Goal: Task Accomplishment & Management: Complete application form

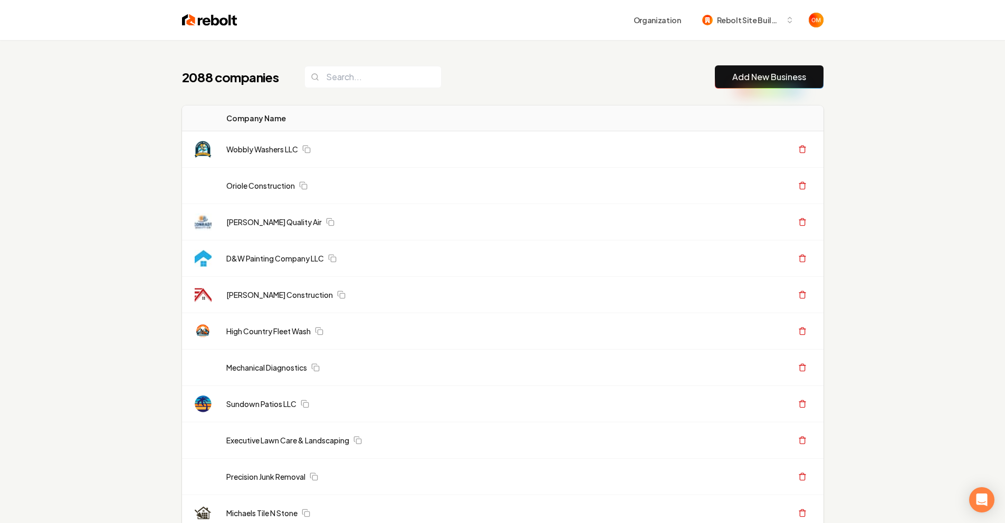
click at [352, 77] on input "search" at bounding box center [372, 77] width 137 height 22
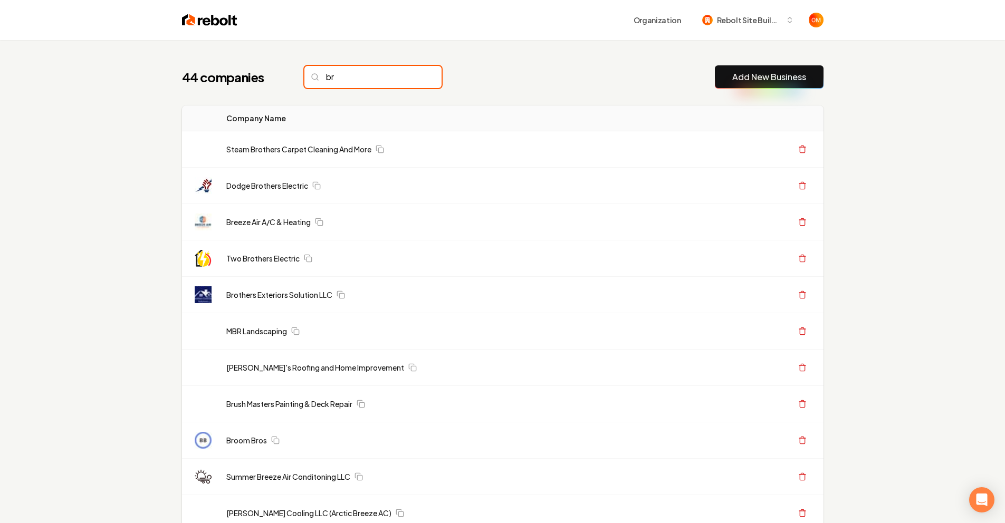
type input "b"
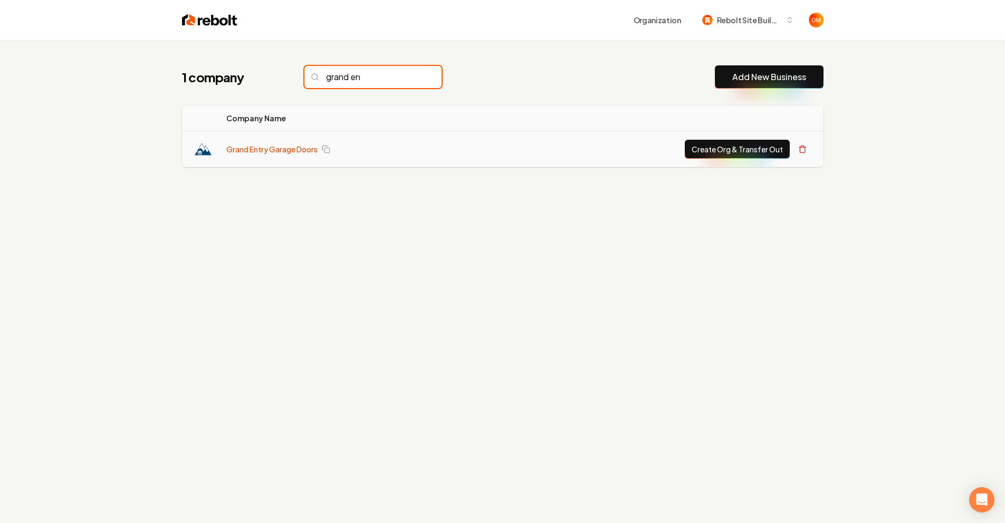
type input "grand en"
click at [292, 147] on link "Grand Entry Garage Doors" at bounding box center [271, 149] width 91 height 11
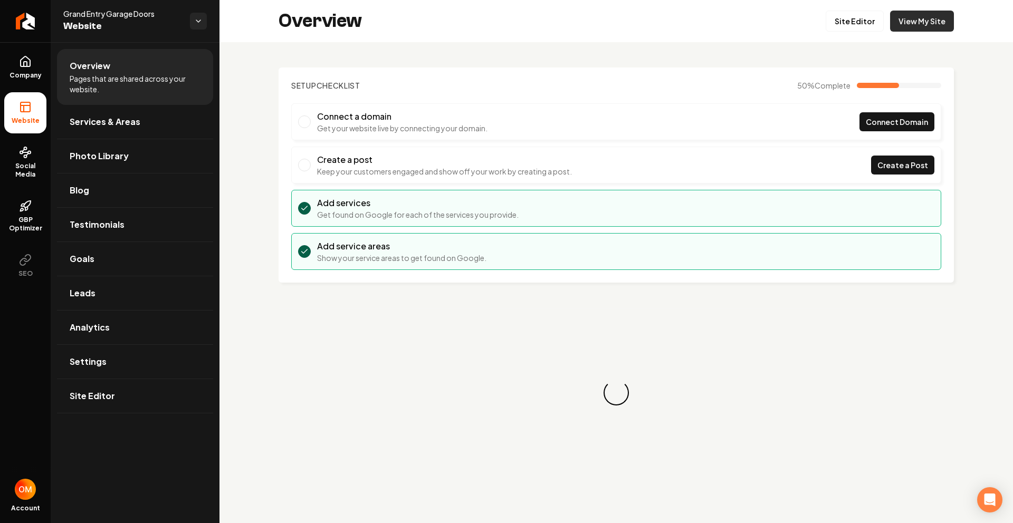
click at [925, 18] on link "View My Site" at bounding box center [922, 21] width 64 height 21
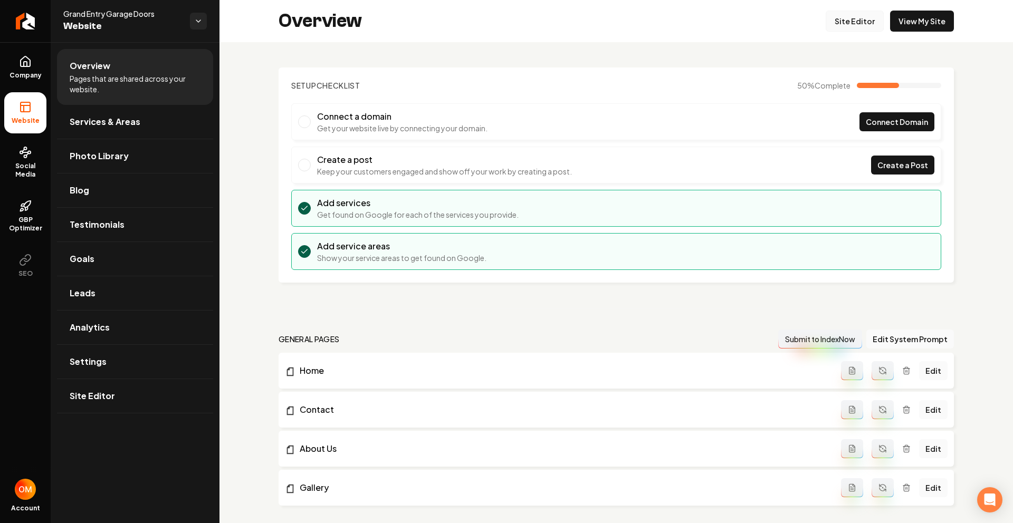
click at [835, 24] on link "Site Editor" at bounding box center [855, 21] width 58 height 21
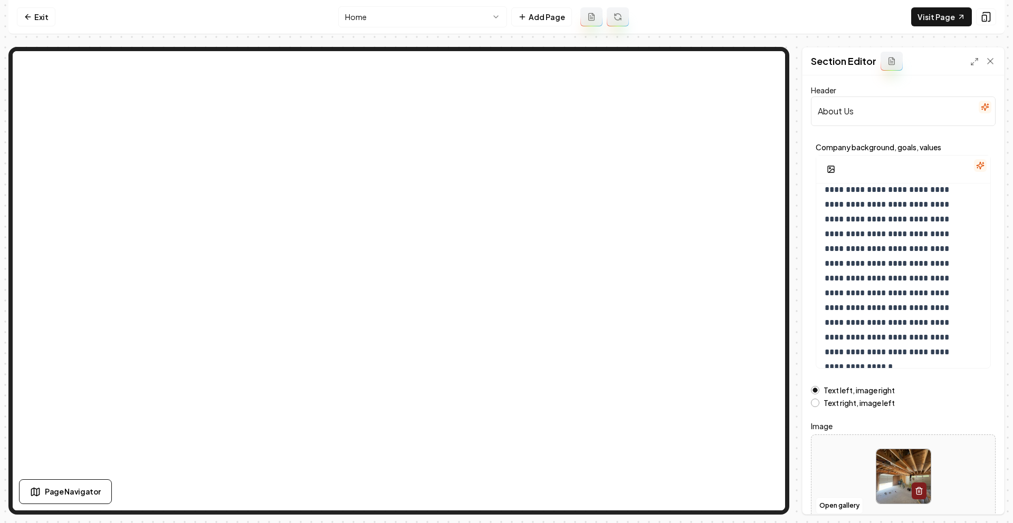
scroll to position [18, 0]
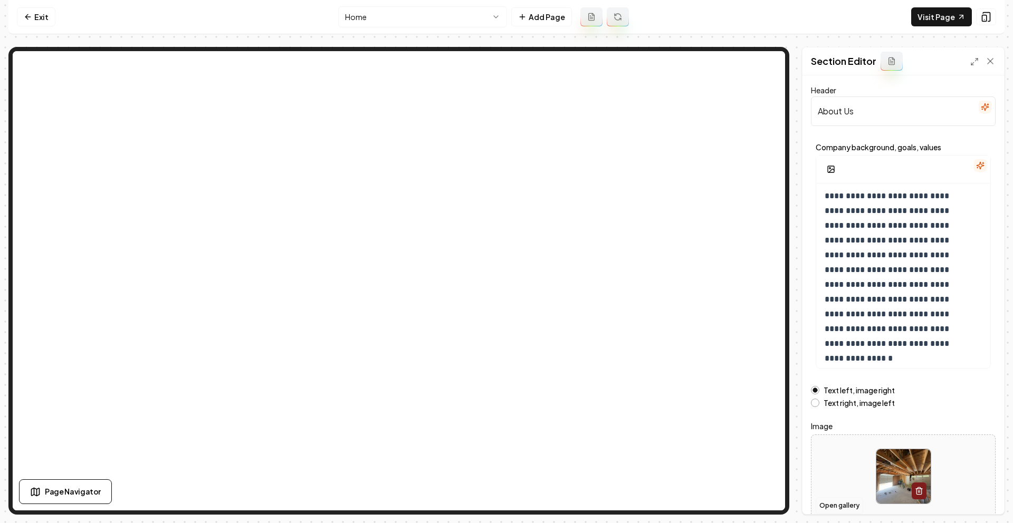
click at [834, 505] on button "Open gallery" at bounding box center [839, 506] width 47 height 17
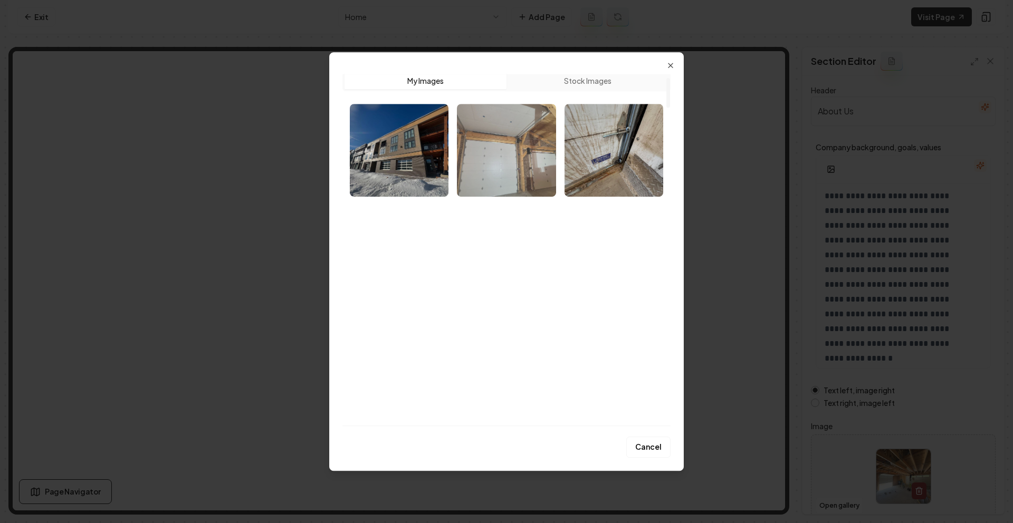
scroll to position [0, 0]
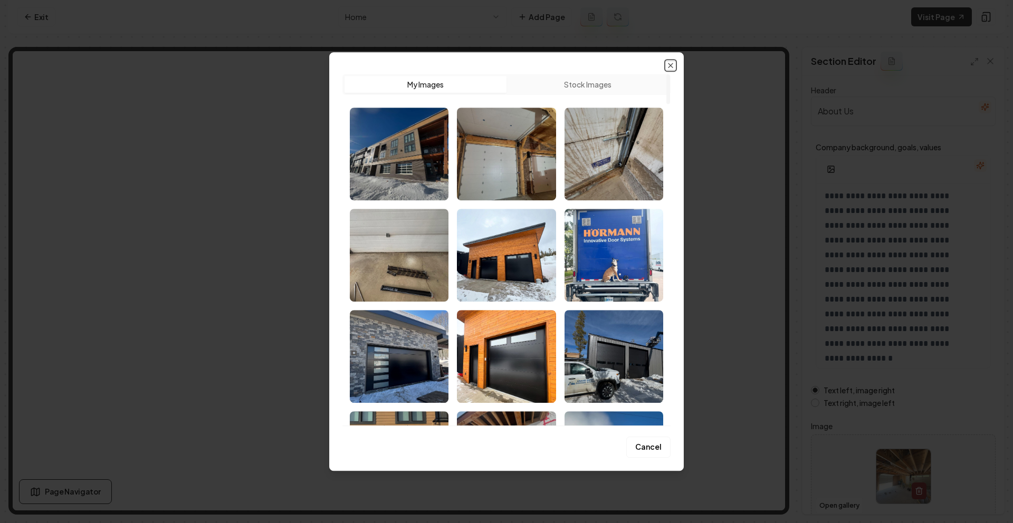
click at [669, 63] on icon "button" at bounding box center [670, 65] width 8 height 8
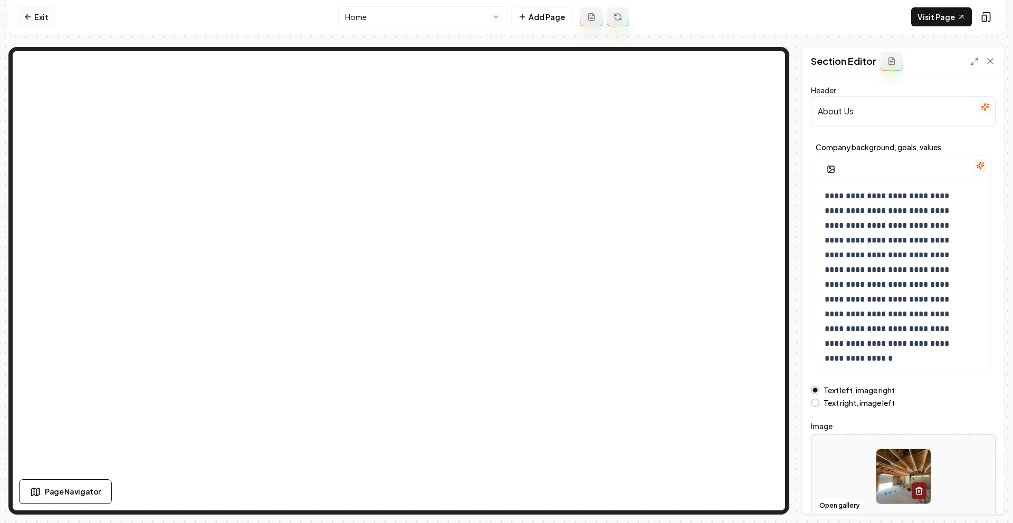
click at [47, 12] on link "Exit" at bounding box center [36, 16] width 39 height 19
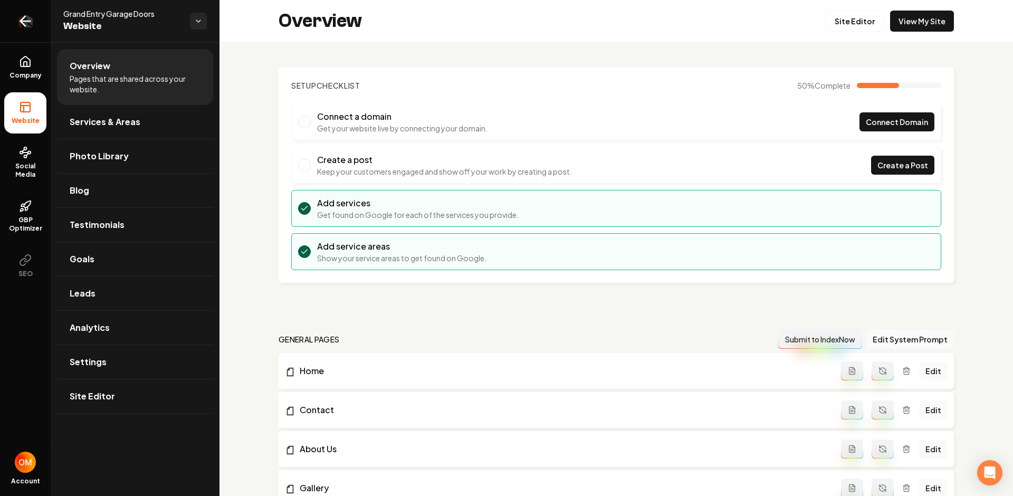
click at [12, 21] on link "Return to dashboard" at bounding box center [25, 21] width 51 height 42
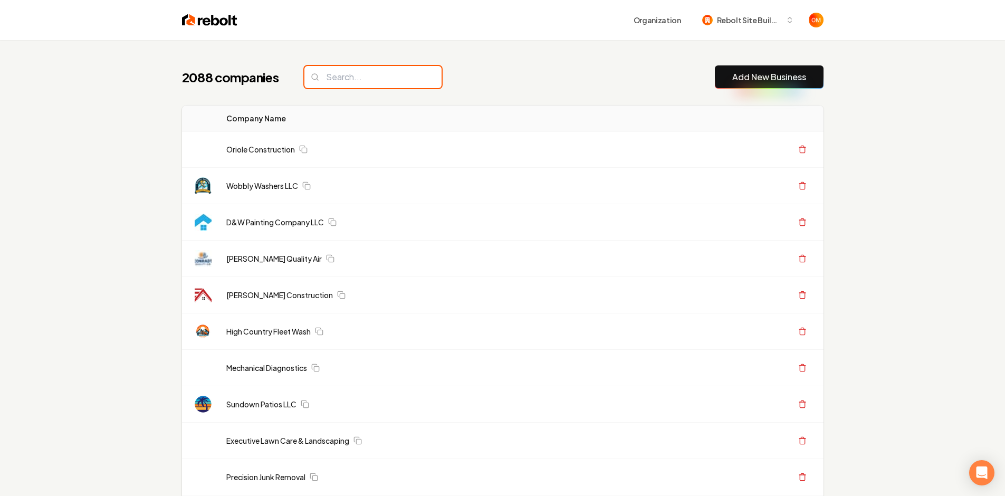
click at [356, 86] on input "search" at bounding box center [372, 77] width 137 height 22
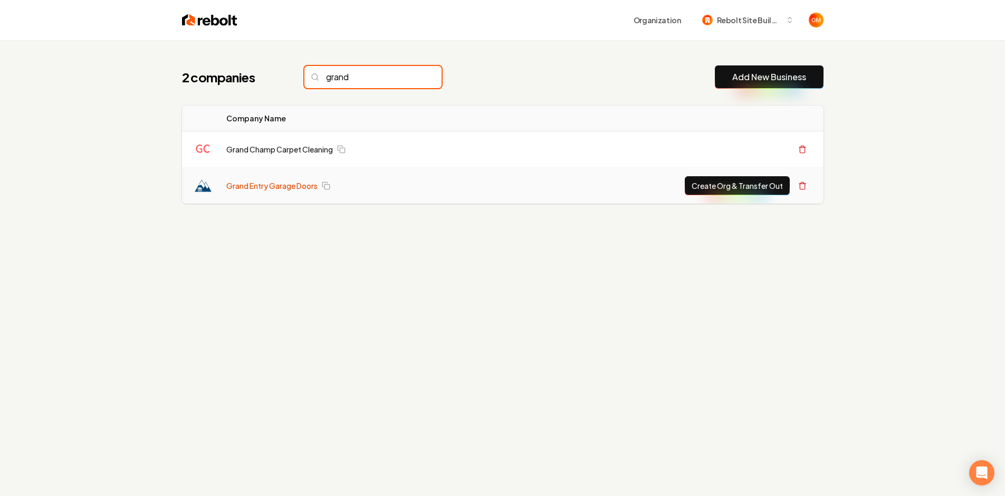
type input "grand"
click at [298, 183] on link "Grand Entry Garage Doors" at bounding box center [271, 185] width 91 height 11
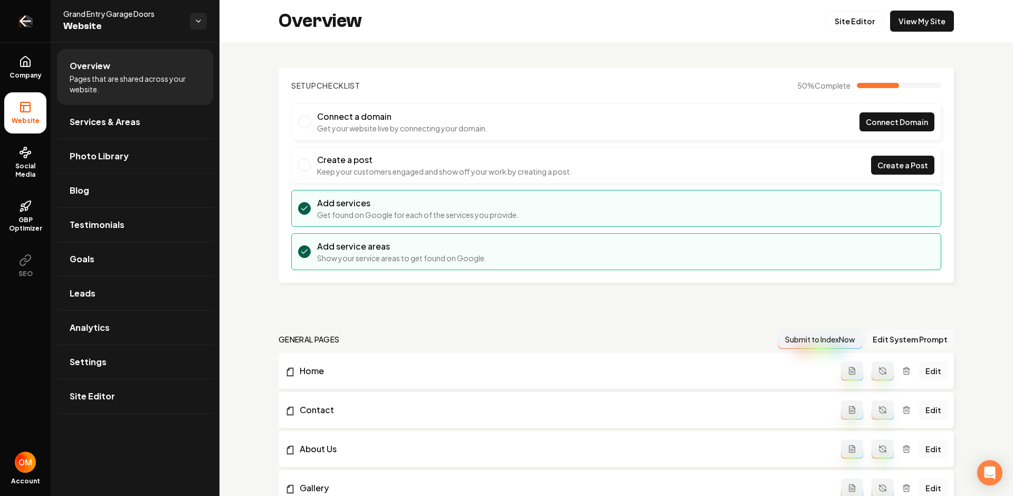
click at [21, 23] on icon "Return to dashboard" at bounding box center [25, 21] width 17 height 17
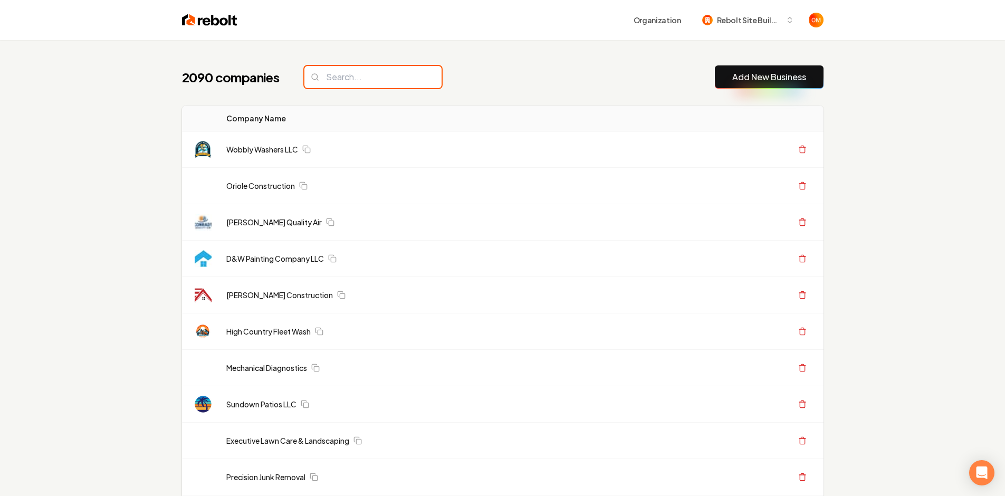
click at [347, 76] on input "search" at bounding box center [372, 77] width 137 height 22
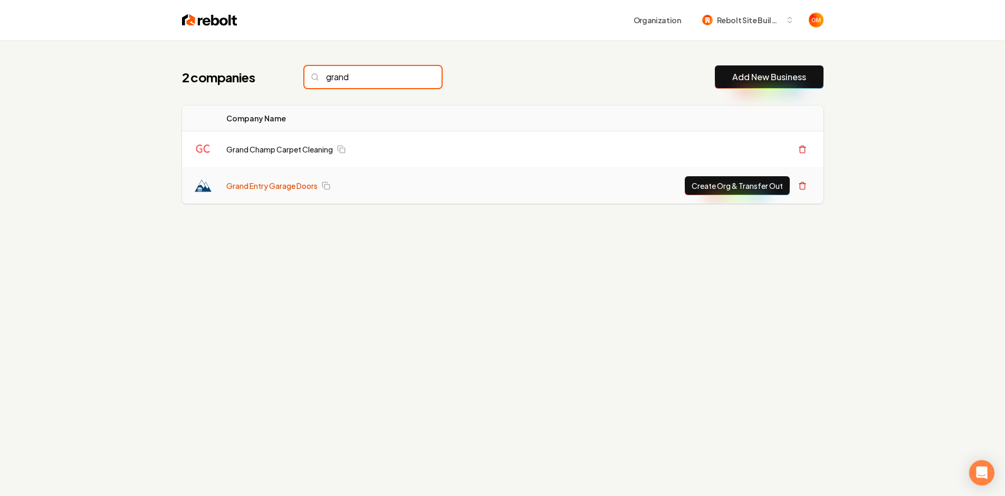
type input "grand"
click at [716, 183] on button "Create Org & Transfer Out" at bounding box center [737, 185] width 105 height 19
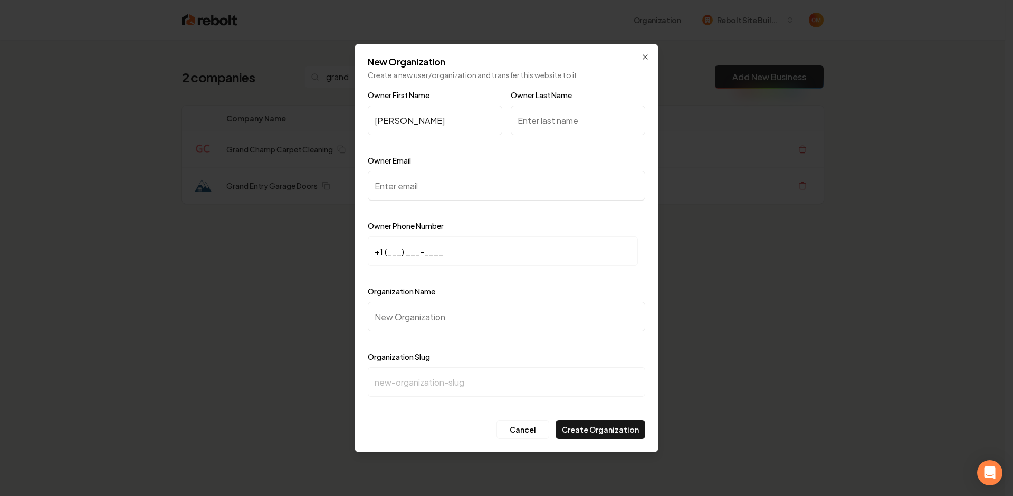
type input "Luke"
click at [550, 116] on input "Owner Last Name" at bounding box center [578, 121] width 135 height 30
type input "Schuler"
click at [425, 186] on input "Owner Email" at bounding box center [507, 186] width 278 height 30
click at [392, 250] on input "+1 (___) ___-____" at bounding box center [503, 251] width 270 height 30
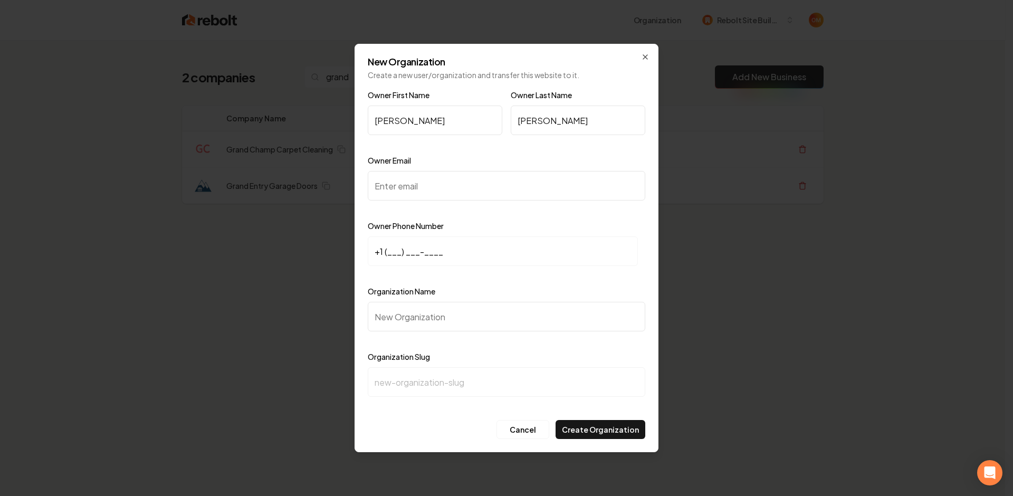
paste input "970) 575-0772"
type input "+1 (970) 575-0772"
click at [397, 191] on input "Owner Email" at bounding box center [507, 186] width 278 height 30
paste input "grandentrygaragedoors@gmail.com"
type input "grandentrygaragedoors@gmail.com"
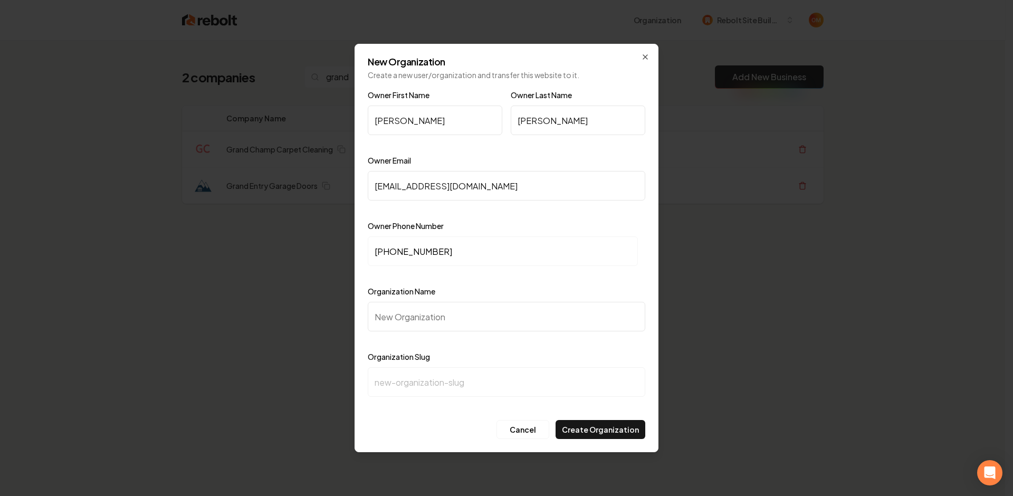
click at [457, 327] on input "Organization Name" at bounding box center [507, 317] width 278 height 30
type input "G"
type input "g"
type input "Gr"
type input "gr"
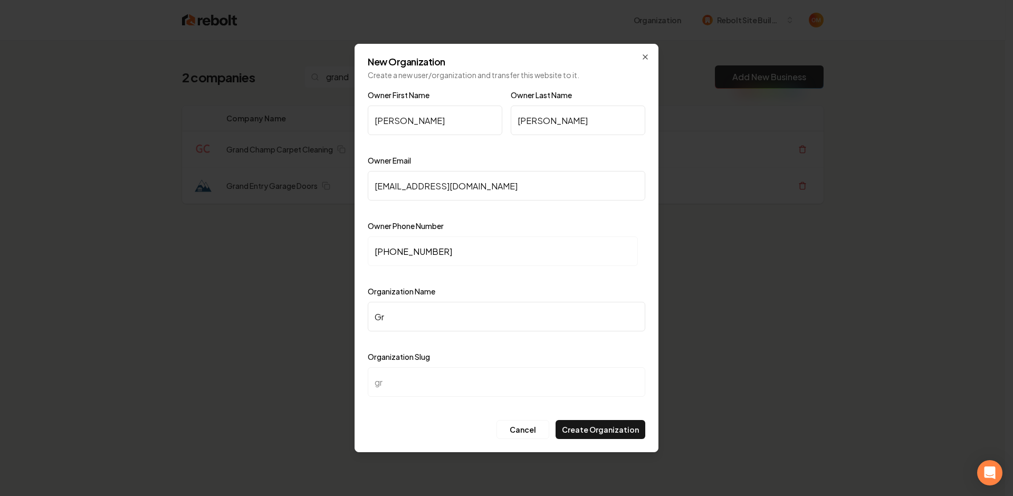
type input "Gra"
type input "gra"
type input "Gran"
type input "gran"
type input "Grand"
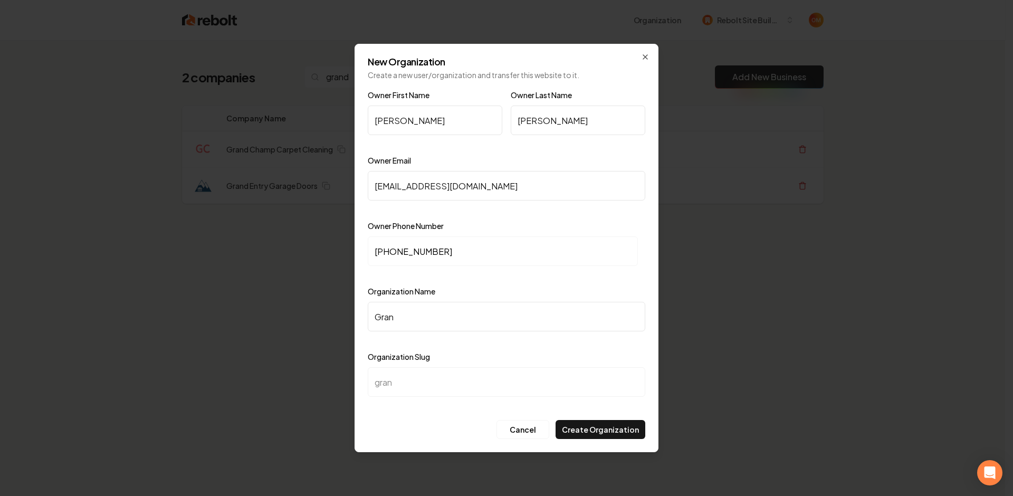
type input "grand"
type input "Grand E"
type input "grand-e"
type input "Grand En"
type input "grand-en"
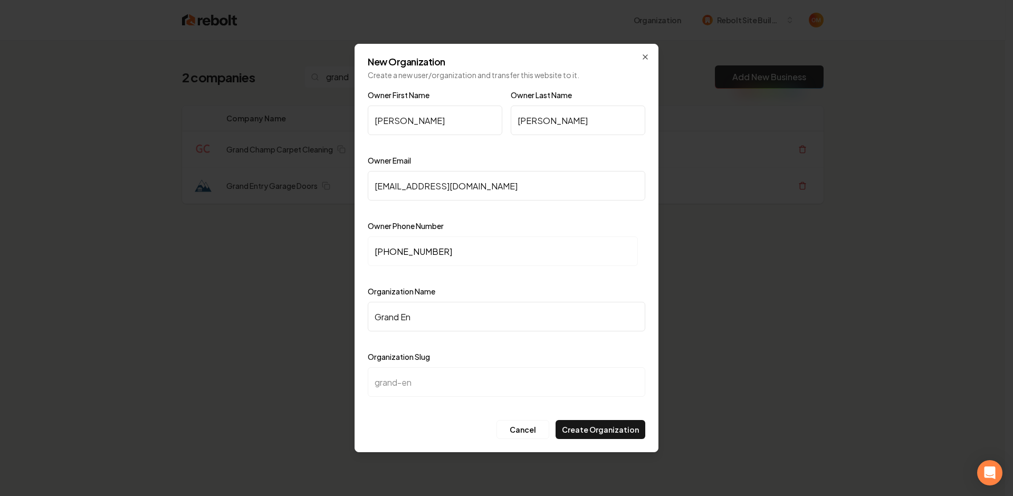
type input "Grand Ent"
type input "grand-ent"
type input "Grand Entr"
type input "grand-entr"
type input "Grand Entry"
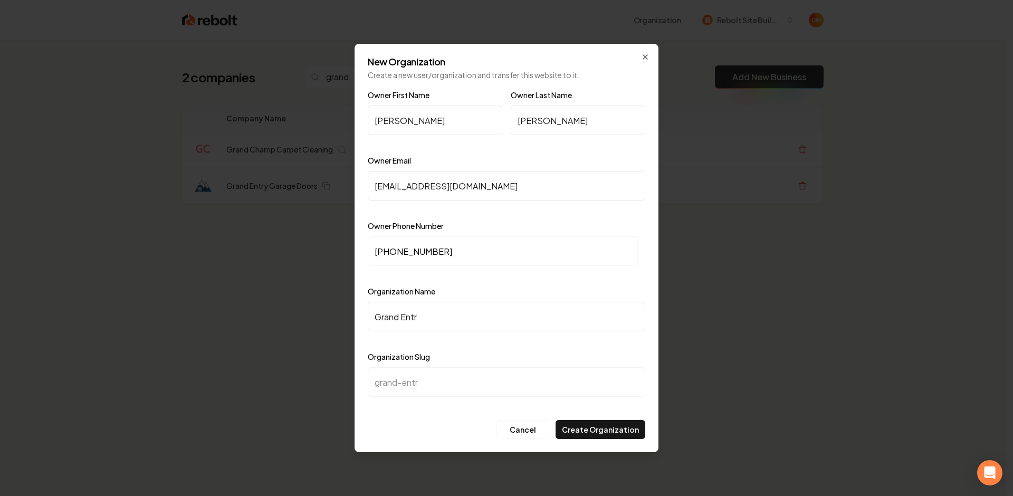
type input "grand-entry"
type input "Grand Entry G"
type input "grand-entry-g"
type input "Grand Entry Ga"
type input "grand-entry-ga"
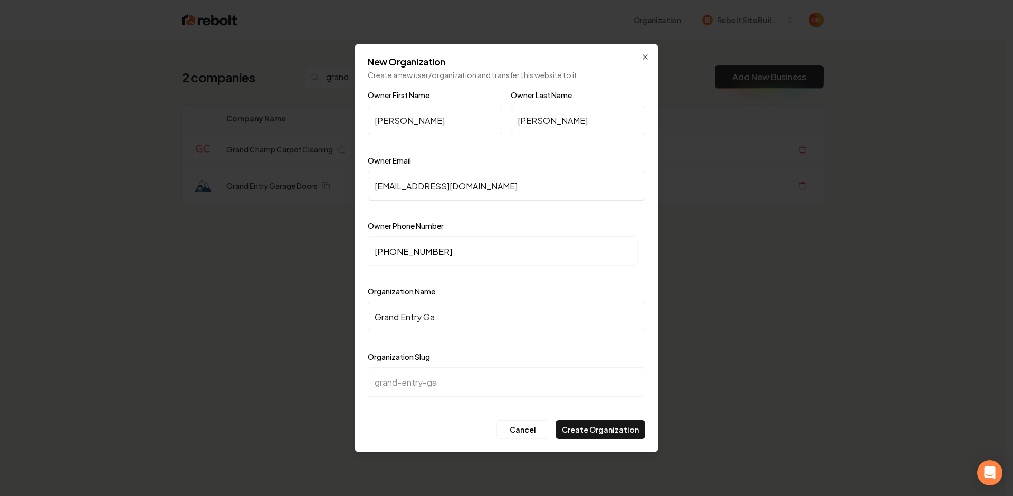
type input "Grand Entry Gar"
type input "grand-entry-gar"
type input "Grand Entry Gara"
type input "grand-entry-gara"
type input "Grand Entry Garag"
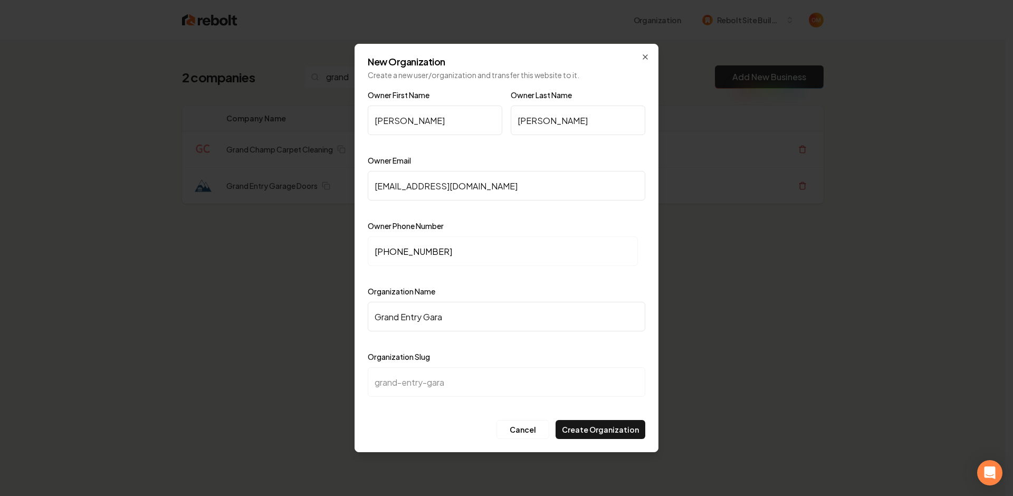
type input "grand-entry-garag"
type input "Grand Entry Garage"
type input "grand-entry-garage"
type input "Grand Entry Garage D"
type input "grand-entry-garage-d"
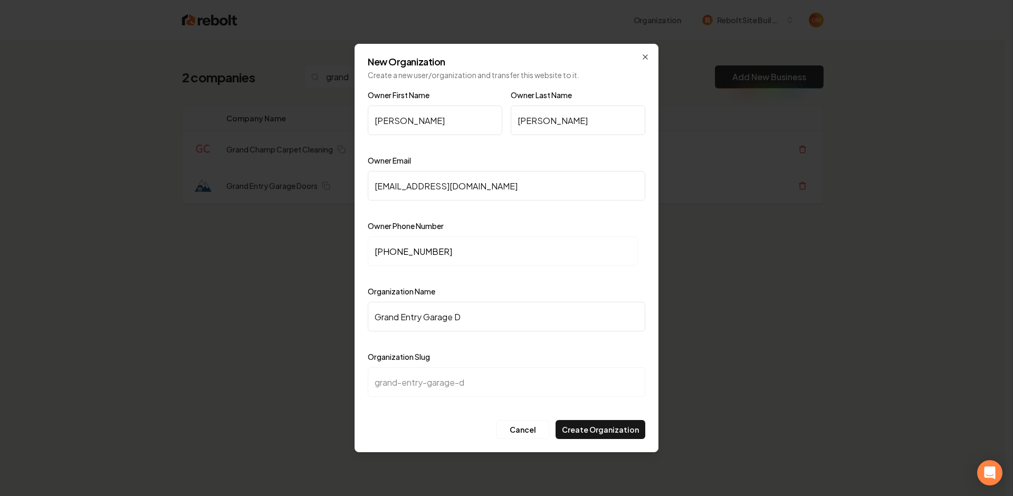
type input "Grand Entry Garage Do"
type input "grand-entry-garage-do"
type input "Grand Entry Garage D"
type input "grand-entry-garage-d"
type input "Grand Entry Garage Do"
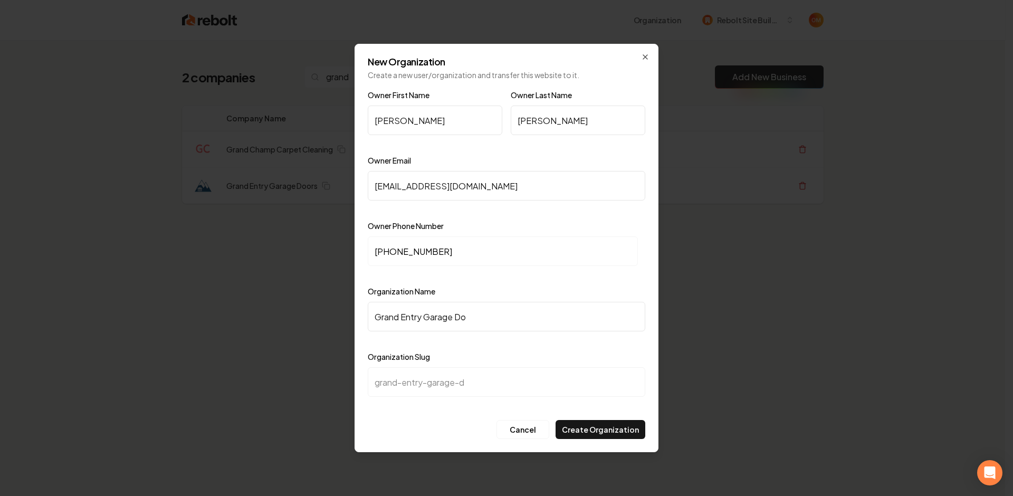
type input "grand-entry-garage-do"
type input "Grand Entry Garage Doo"
type input "grand-entry-garage-doo"
type input "Grand Entry Garage Door"
type input "grand-entry-garage-door"
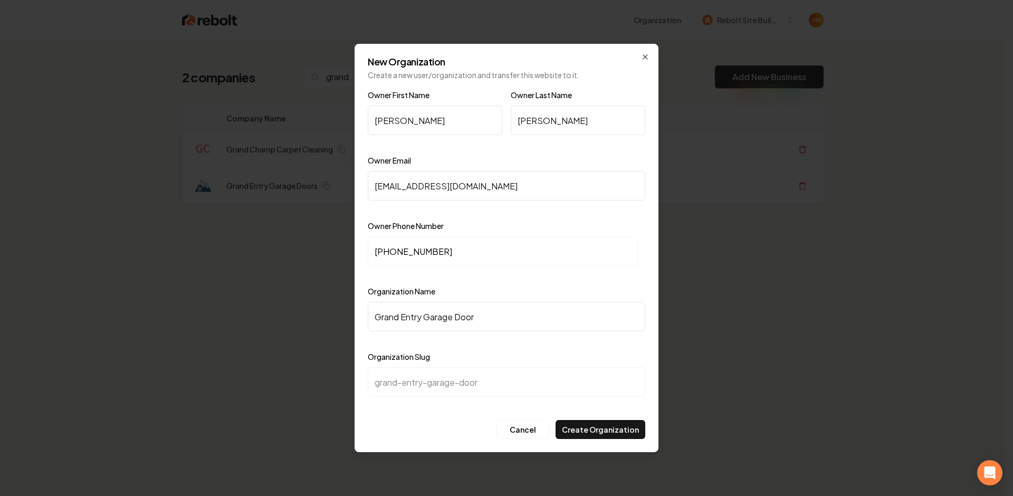
type input "Grand Entry Garage Doors"
type input "grand-entry-garage-doors"
type input "Grand Entry Garage Doors"
click at [592, 427] on button "Create Organization" at bounding box center [601, 429] width 90 height 19
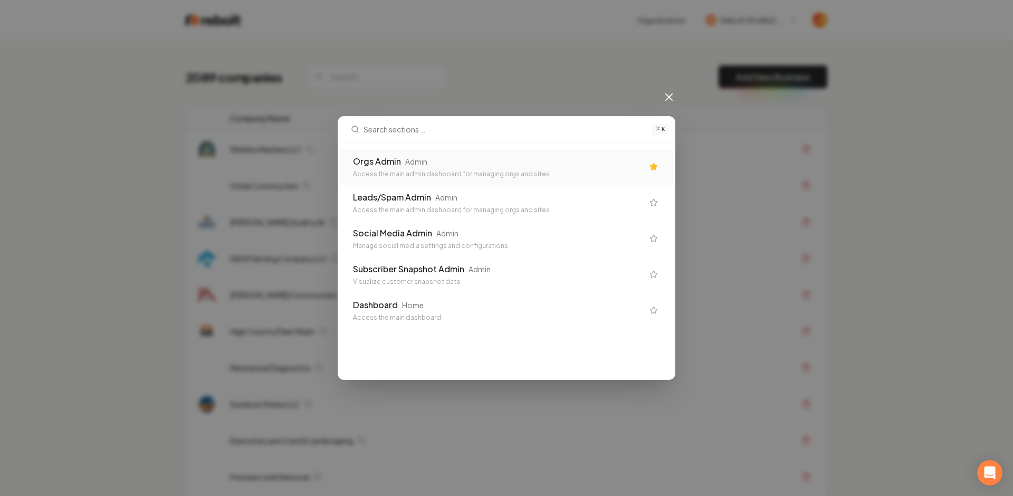
click at [468, 156] on div "Orgs Admin Admin" at bounding box center [498, 161] width 290 height 13
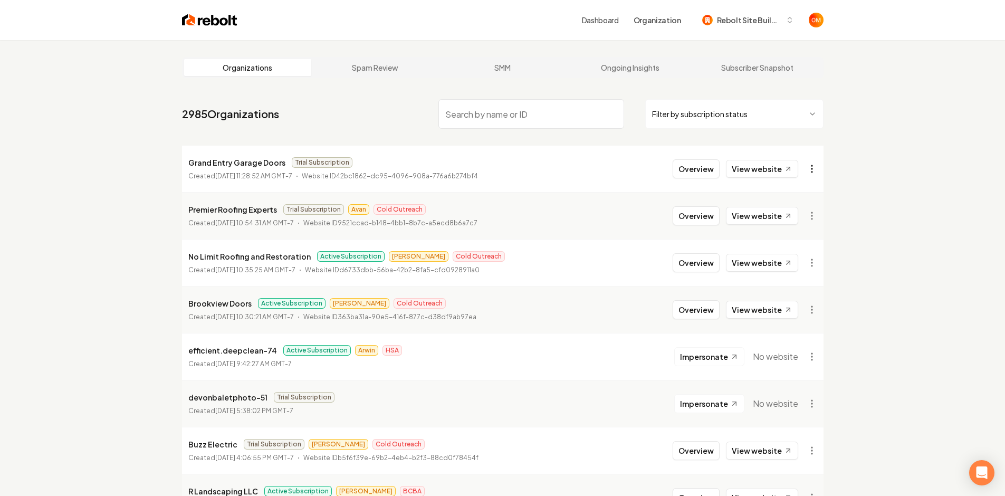
click at [811, 174] on html "Dashboard Organization Rebolt Site Builder Organizations Spam Review SMM Ongoin…" at bounding box center [502, 248] width 1005 height 496
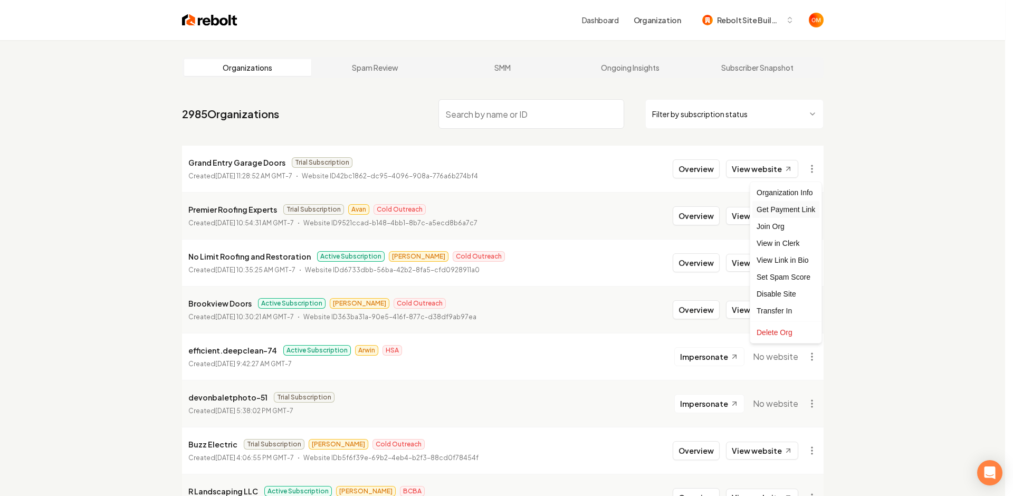
click at [774, 206] on div "Get Payment Link" at bounding box center [785, 209] width 67 height 17
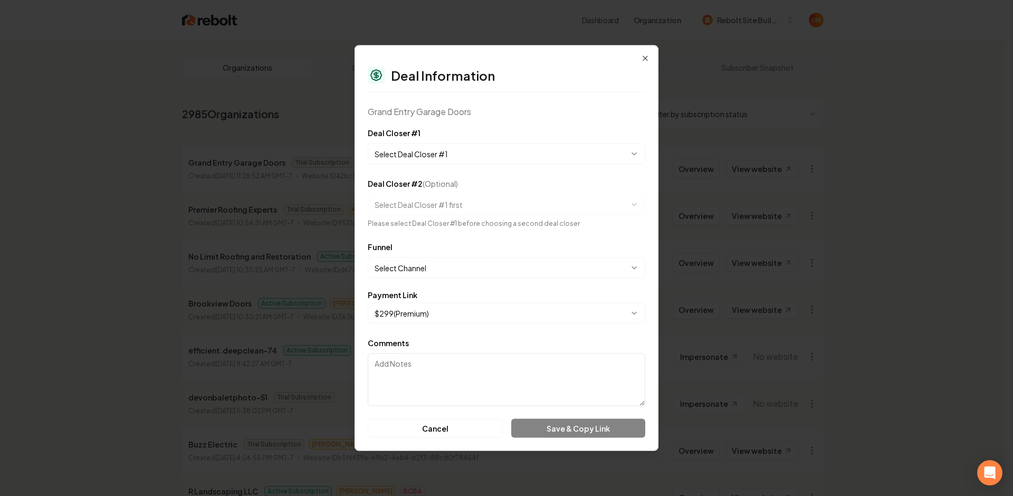
click at [390, 143] on div "**********" at bounding box center [507, 146] width 278 height 38
click at [396, 156] on body "Dashboard Organization Rebolt Site Builder Organizations Spam Review SMM Ongoin…" at bounding box center [502, 248] width 1005 height 496
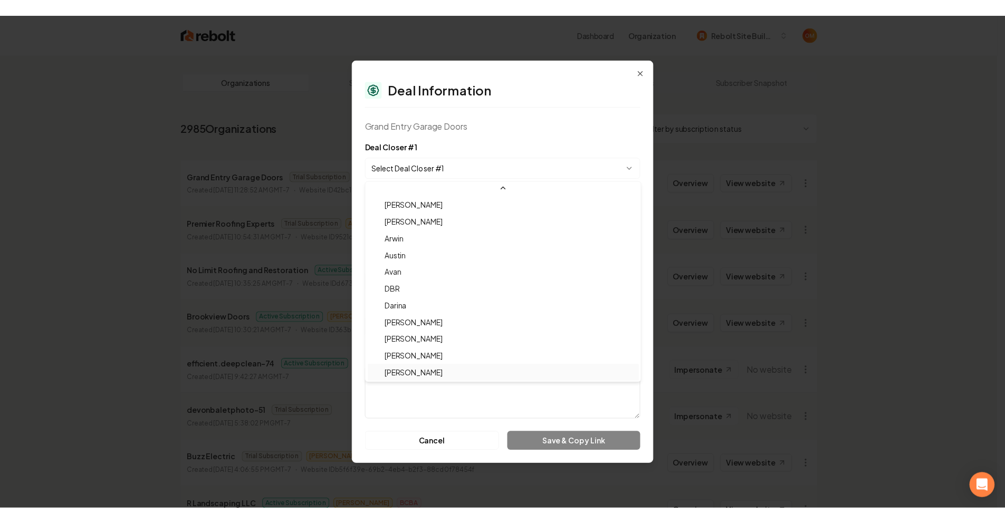
scroll to position [35, 0]
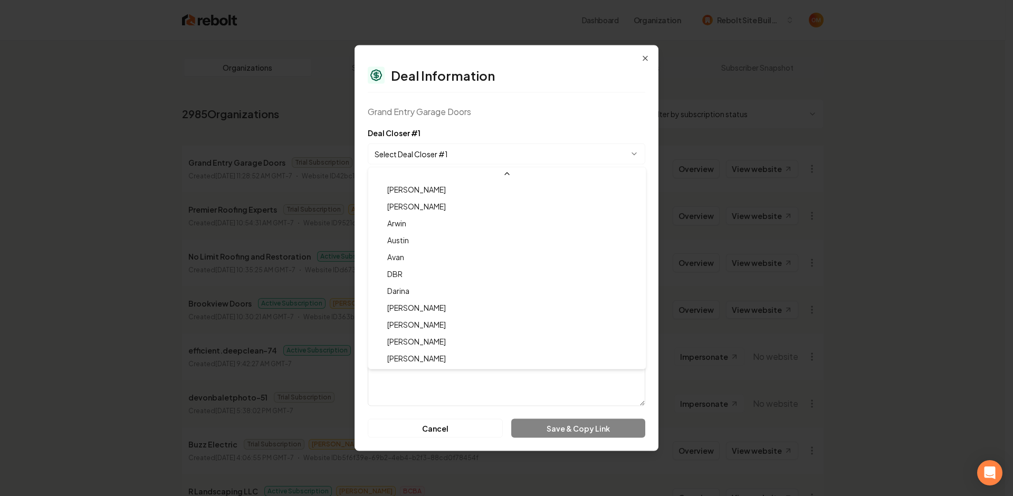
select select "**********"
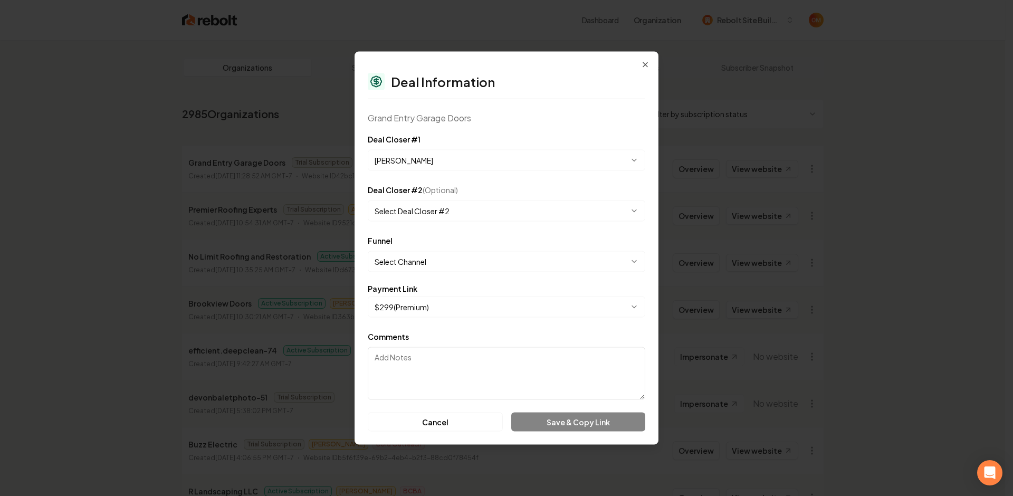
click at [418, 257] on body "Dashboard Organization Rebolt Site Builder Organizations Spam Review SMM Ongoin…" at bounding box center [502, 248] width 1005 height 496
click at [411, 257] on body "Dashboard Organization Rebolt Site Builder Organizations Spam Review SMM Ongoin…" at bounding box center [502, 248] width 1005 height 496
drag, startPoint x: 423, startPoint y: 339, endPoint x: 423, endPoint y: 331, distance: 7.9
click at [423, 338] on div "Comments" at bounding box center [507, 365] width 278 height 70
click at [416, 256] on body "Dashboard Organization Rebolt Site Builder Organizations Spam Review SMM Ongoin…" at bounding box center [502, 248] width 1005 height 496
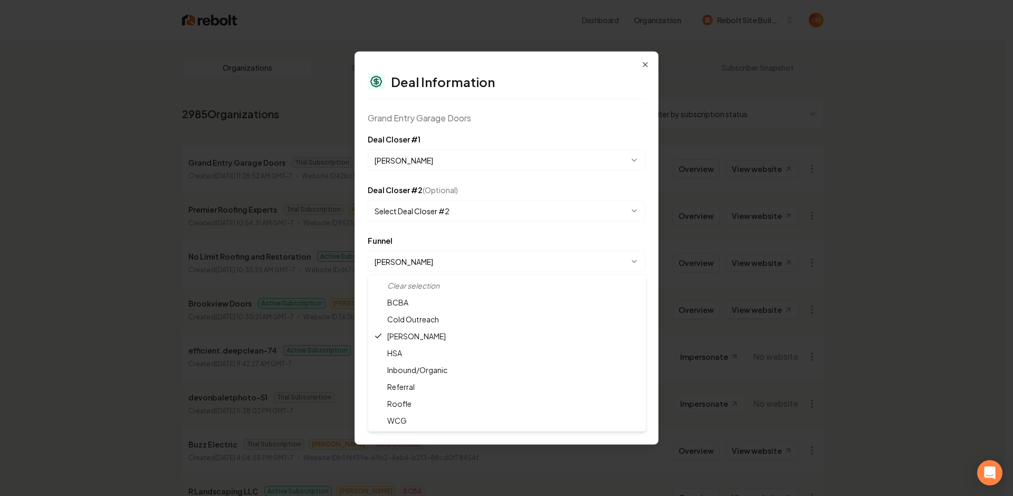
select select "**********"
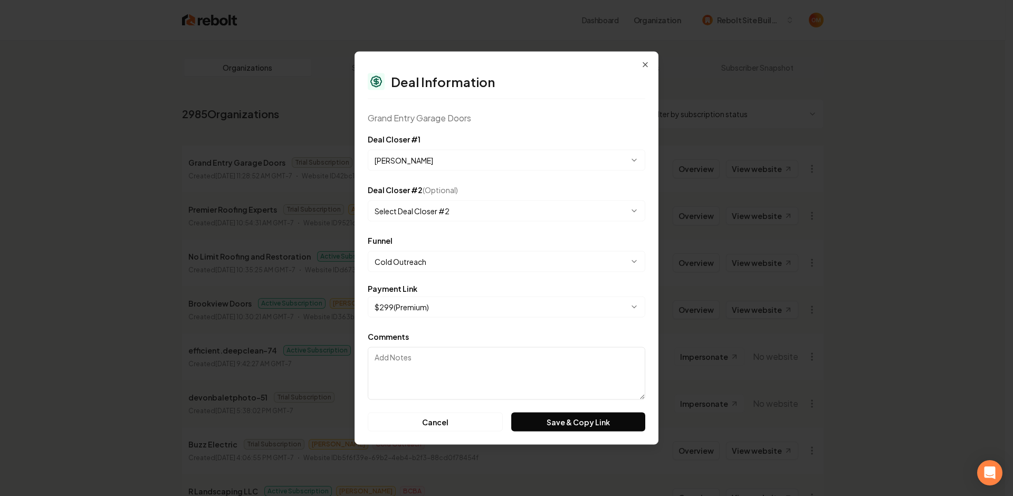
click at [443, 117] on div "Grand Entry Garage Doors" at bounding box center [507, 118] width 278 height 13
click at [596, 421] on button "Save & Copy Link" at bounding box center [578, 422] width 134 height 19
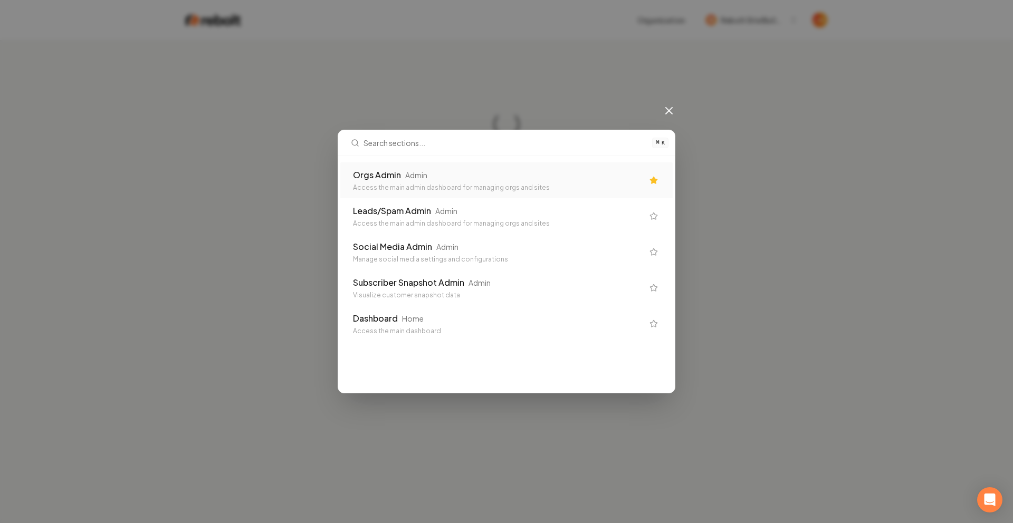
click at [524, 174] on div "Orgs Admin Admin" at bounding box center [498, 175] width 290 height 13
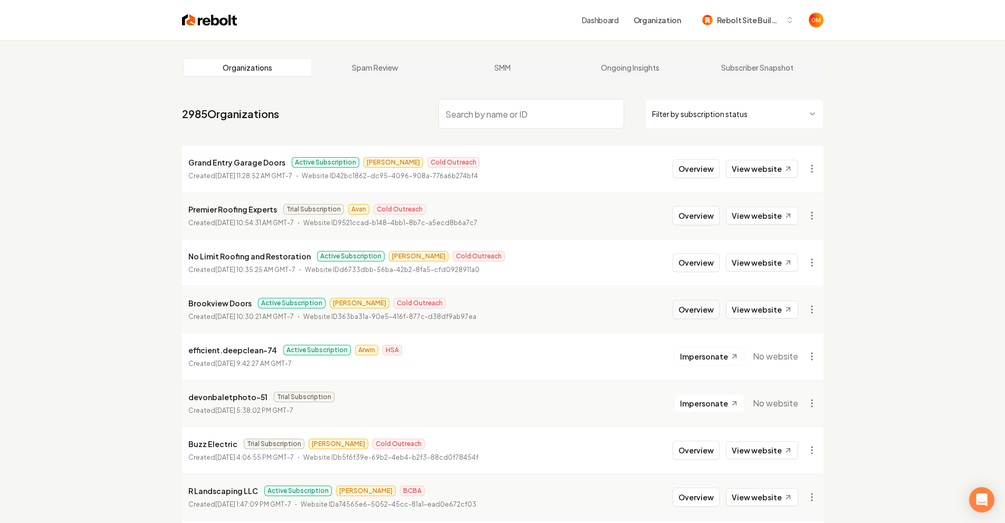
click at [697, 311] on button "Overview" at bounding box center [696, 309] width 47 height 19
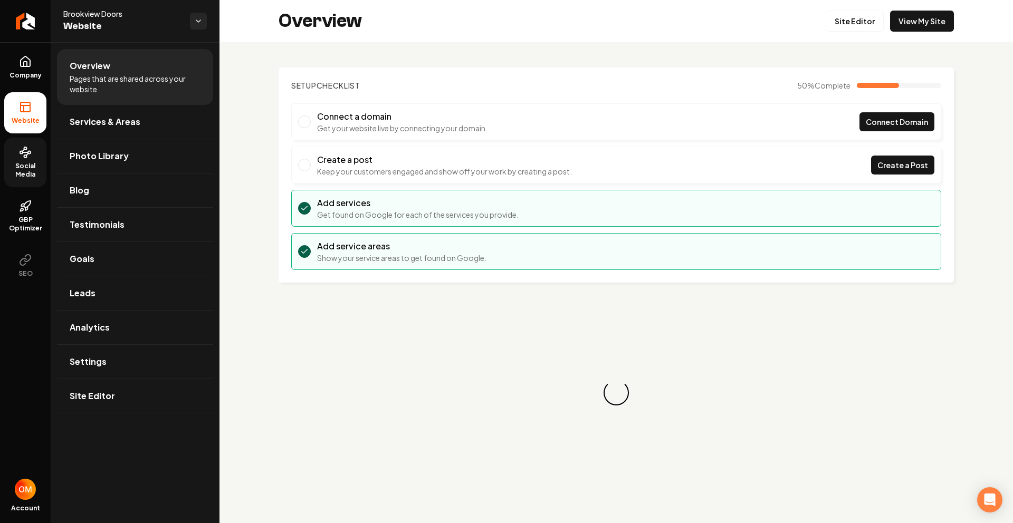
click at [21, 159] on link "Social Media" at bounding box center [25, 163] width 42 height 50
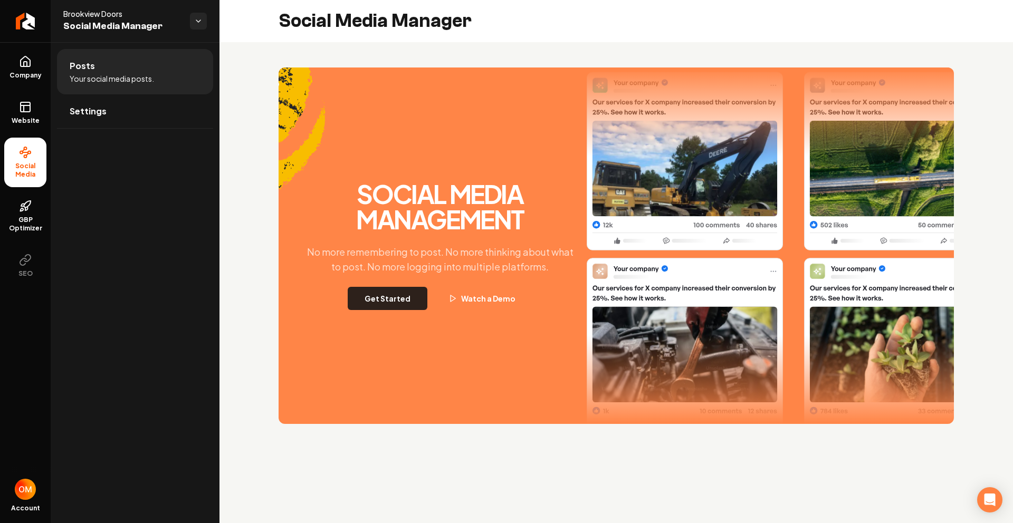
click at [384, 296] on button "Get Started" at bounding box center [388, 298] width 80 height 23
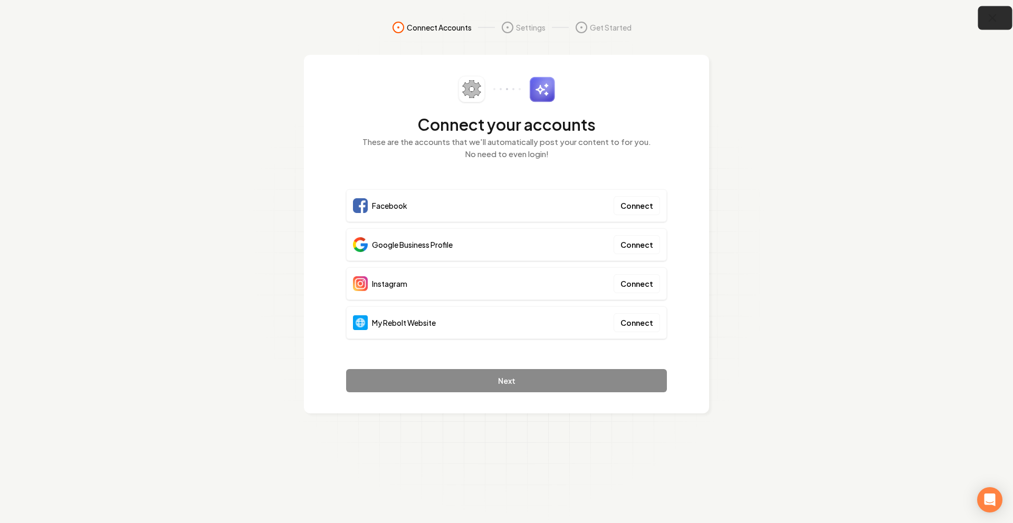
click at [994, 17] on icon "button" at bounding box center [992, 18] width 13 height 13
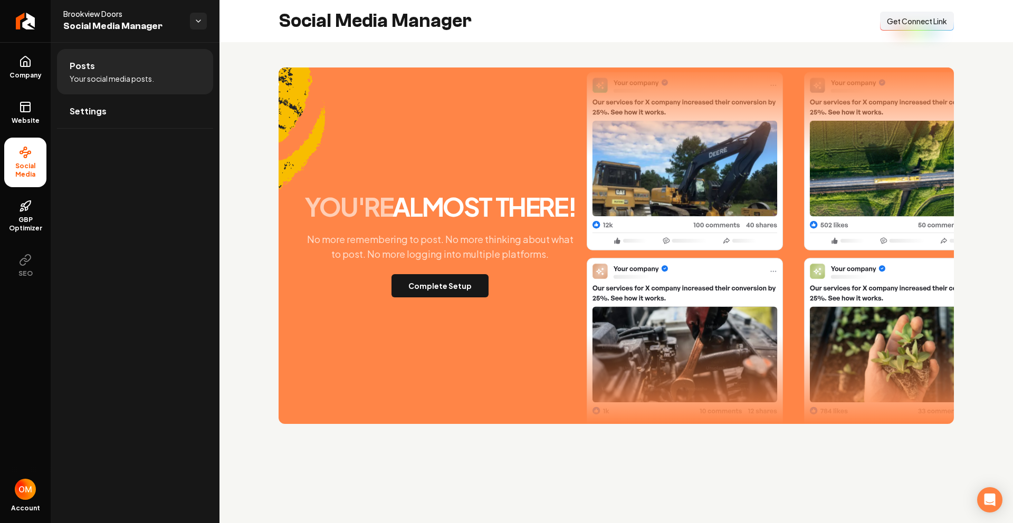
click at [925, 24] on span "Get Connect Link" at bounding box center [917, 21] width 60 height 11
click at [23, 71] on span "Company" at bounding box center [25, 75] width 41 height 8
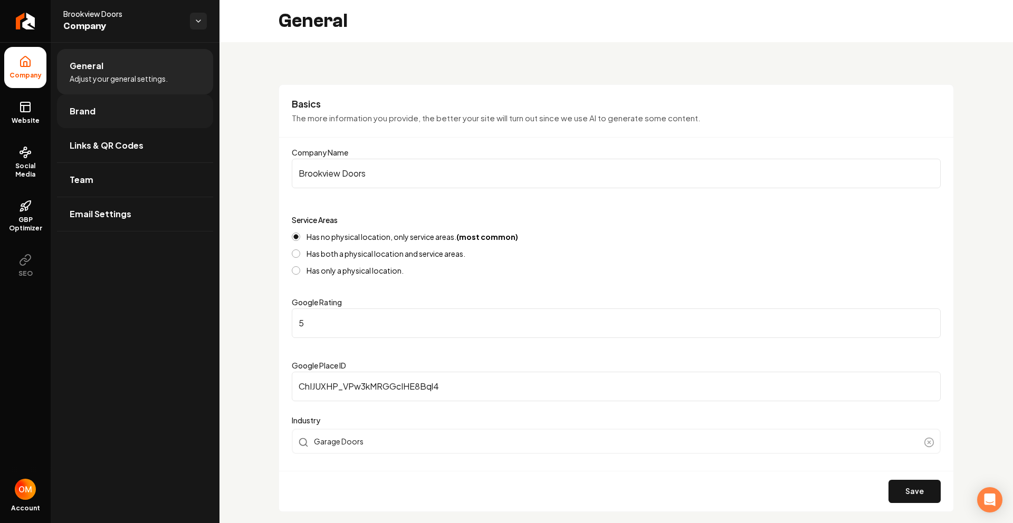
click at [92, 111] on span "Brand" at bounding box center [83, 111] width 26 height 13
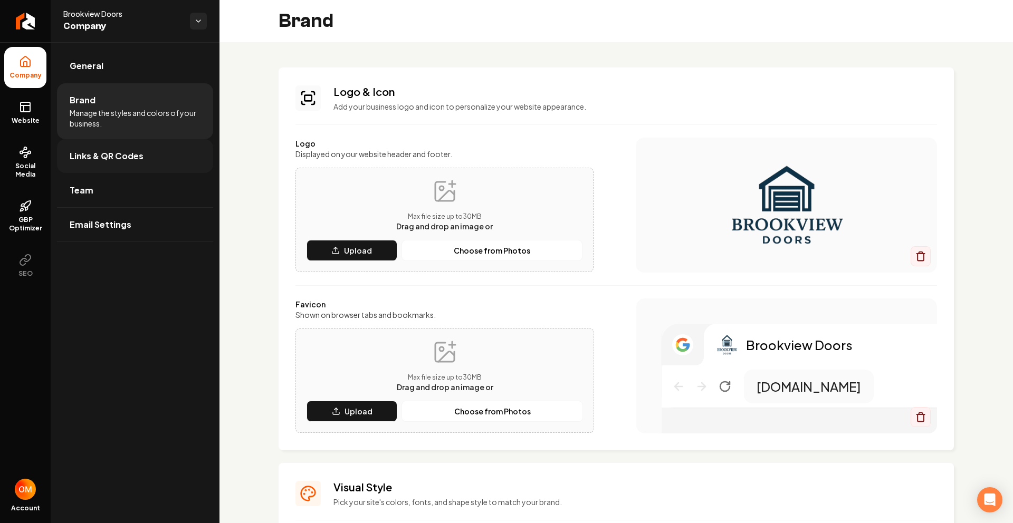
click at [136, 152] on span "Links & QR Codes" at bounding box center [107, 156] width 74 height 13
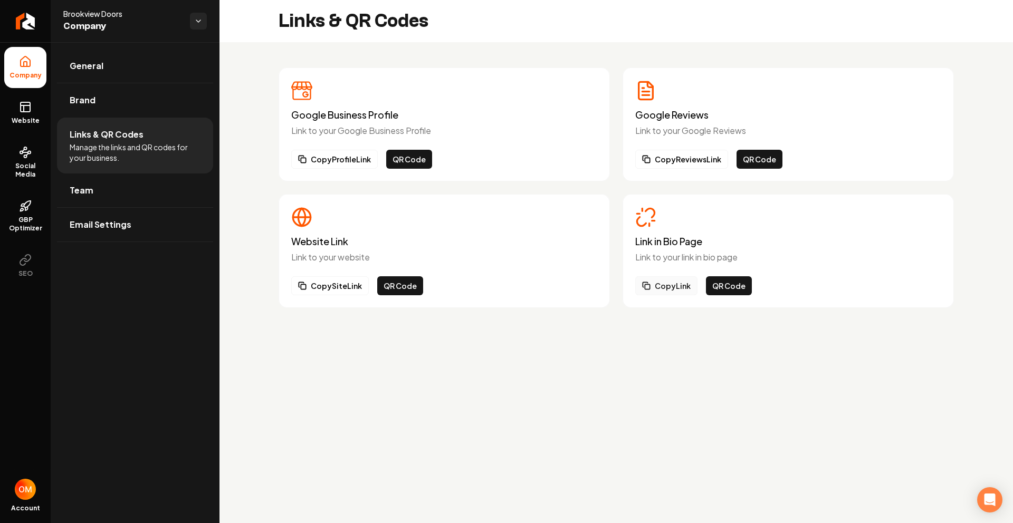
click at [678, 286] on button "Copy Link" at bounding box center [666, 285] width 62 height 19
drag, startPoint x: 18, startPoint y: 109, endPoint x: 52, endPoint y: 109, distance: 34.3
click at [18, 110] on link "Website" at bounding box center [25, 112] width 42 height 41
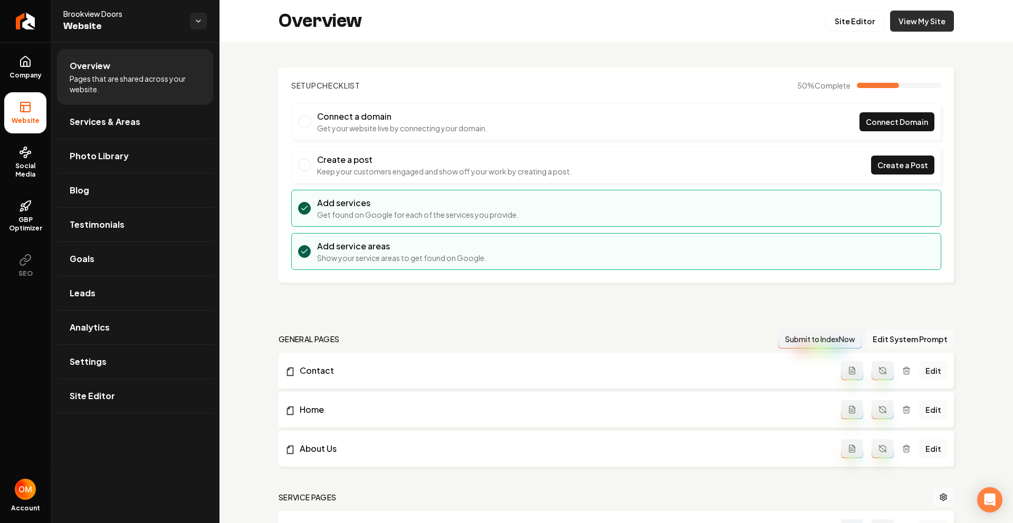
click at [912, 21] on link "View My Site" at bounding box center [922, 21] width 64 height 21
